Goal: Task Accomplishment & Management: Manage account settings

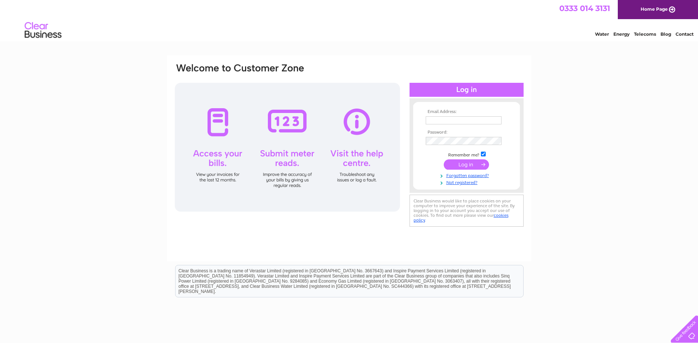
type input "m.s.sewing@btconnect.com"
click at [467, 165] on input "submit" at bounding box center [466, 164] width 45 height 10
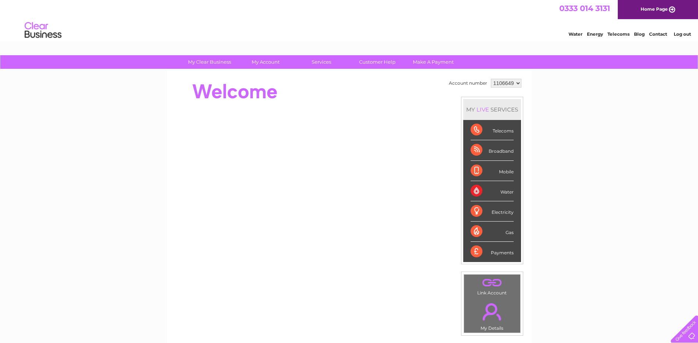
click at [476, 132] on div "Telecoms" at bounding box center [491, 130] width 43 height 20
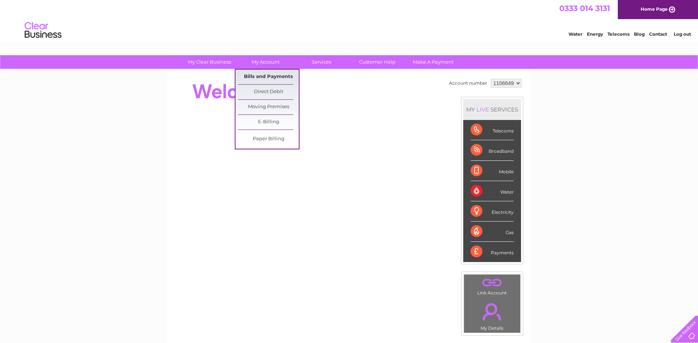
click at [259, 73] on link "Bills and Payments" at bounding box center [268, 77] width 61 height 15
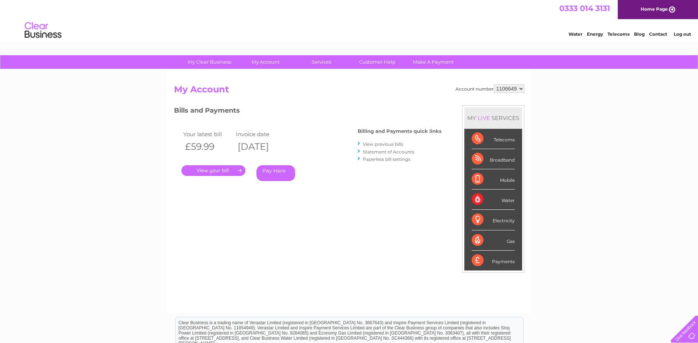
click at [229, 167] on link "." at bounding box center [213, 170] width 64 height 11
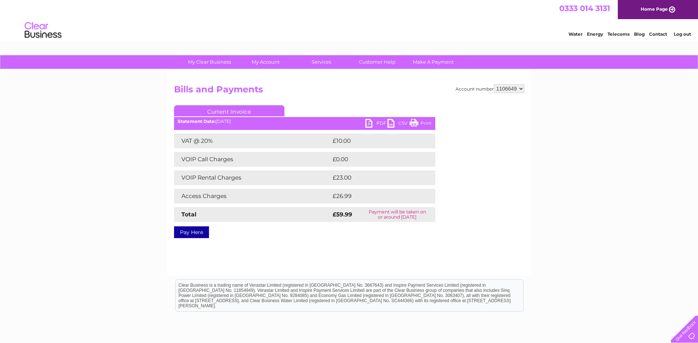
drag, startPoint x: 412, startPoint y: 124, endPoint x: 52, endPoint y: 24, distance: 373.1
click at [412, 124] on link "Print" at bounding box center [420, 124] width 22 height 11
click at [370, 122] on link "PDF" at bounding box center [376, 124] width 22 height 11
click at [369, 123] on link "PDF" at bounding box center [376, 124] width 22 height 11
